Goal: Task Accomplishment & Management: Manage account settings

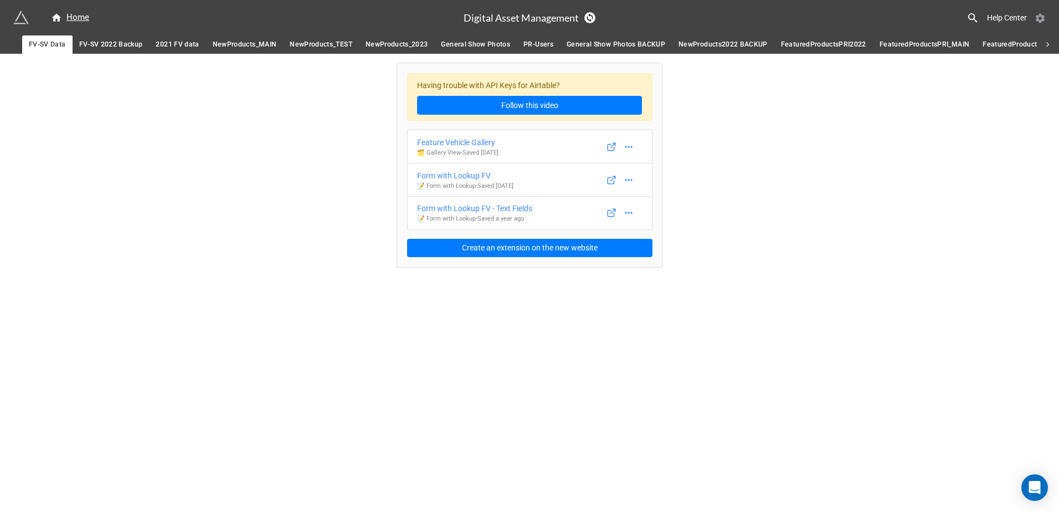
click at [1040, 17] on icon at bounding box center [1039, 18] width 11 height 11
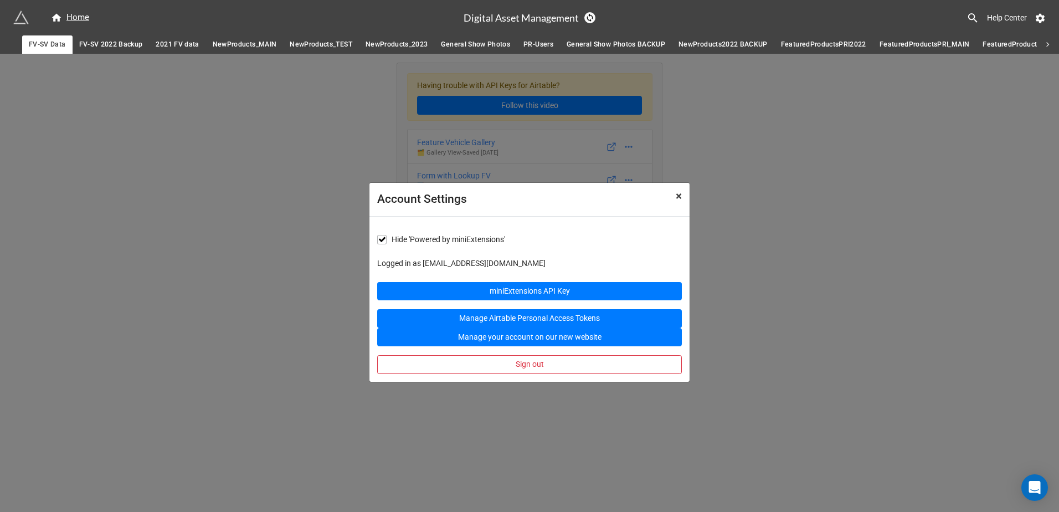
click at [682, 197] on button "× Close" at bounding box center [679, 196] width 22 height 27
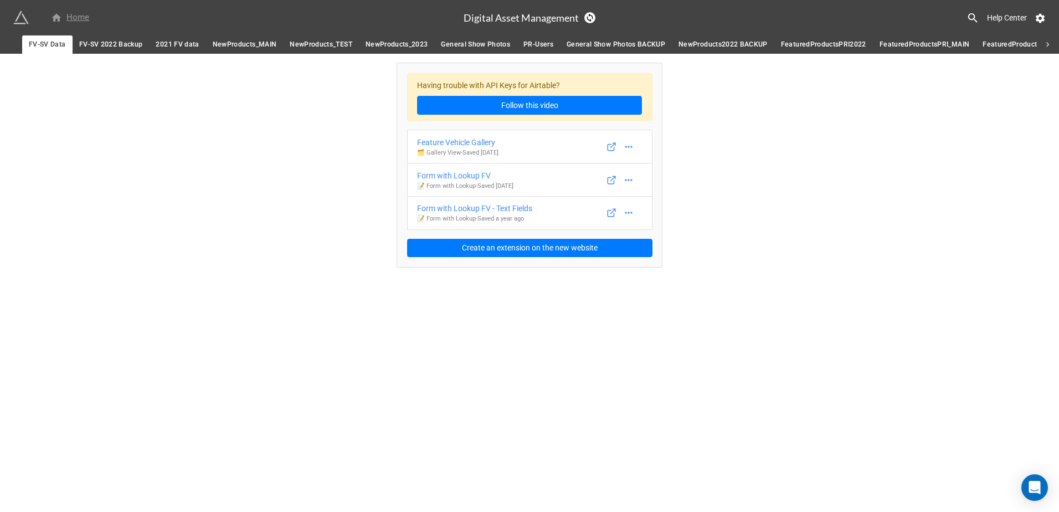
click at [79, 19] on div "Home" at bounding box center [70, 17] width 38 height 13
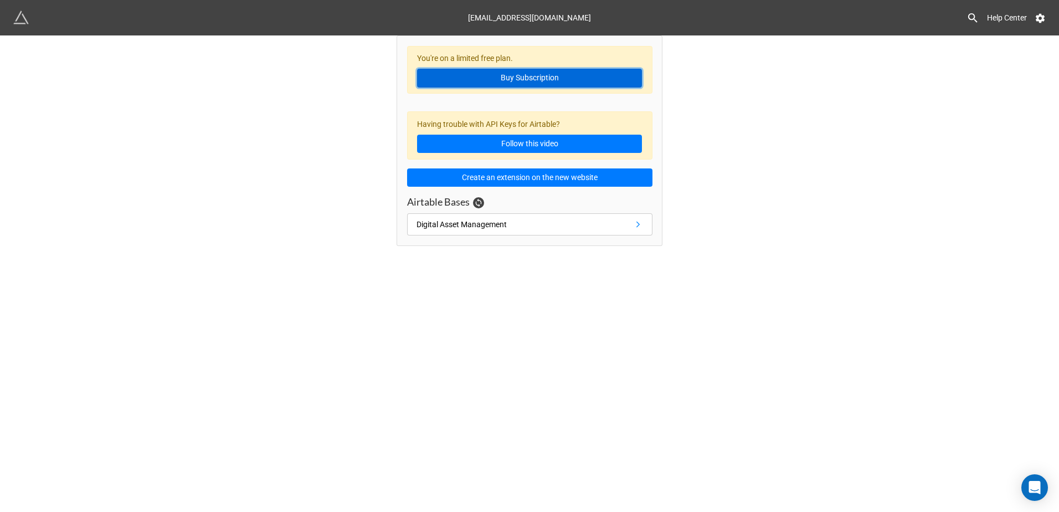
click at [590, 81] on link "Buy Subscription" at bounding box center [529, 78] width 225 height 19
click at [17, 17] on img at bounding box center [21, 18] width 16 height 16
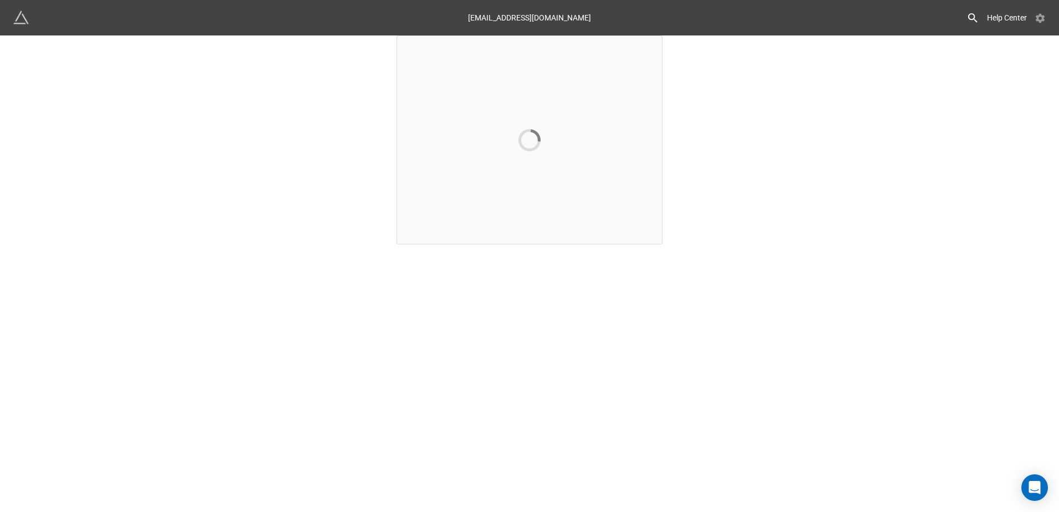
click at [1044, 15] on icon at bounding box center [1039, 18] width 11 height 11
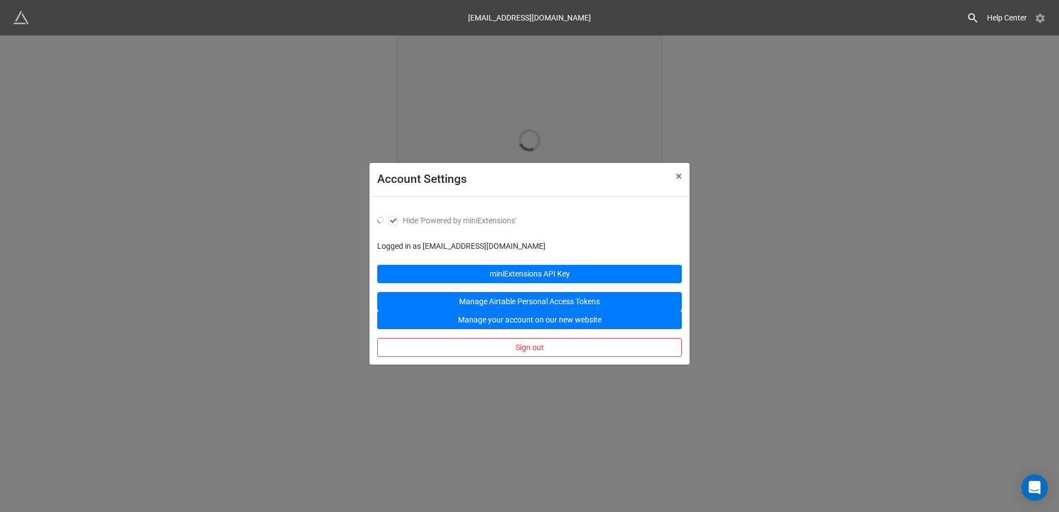
checkbox input "true"
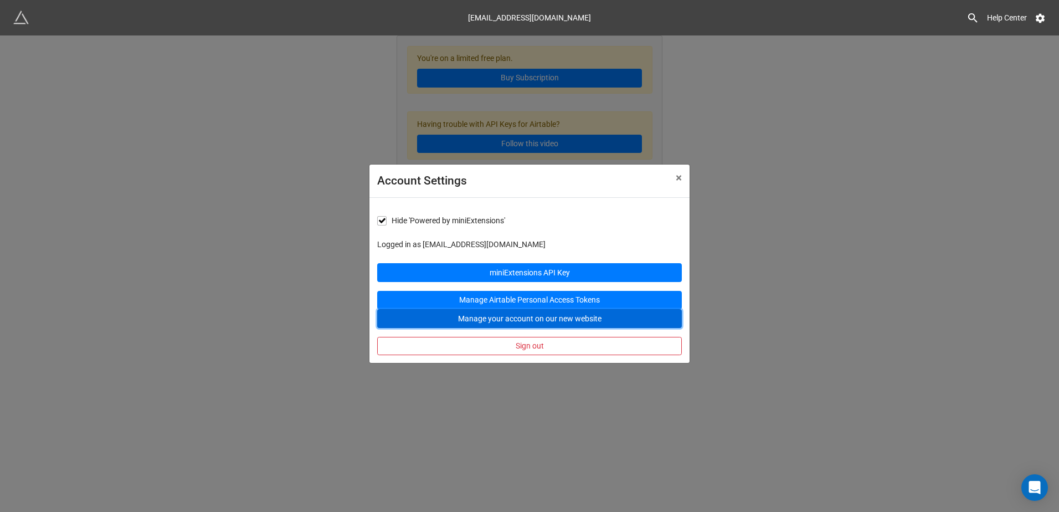
click at [597, 315] on button "Manage your account on our new website" at bounding box center [529, 318] width 305 height 19
